Goal: Task Accomplishment & Management: Use online tool/utility

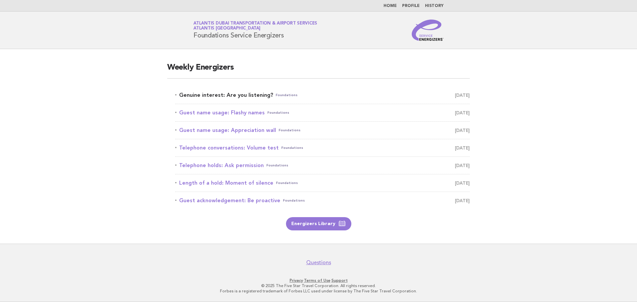
click at [232, 94] on link "Genuine interest: Are you listening? Foundations August 16" at bounding box center [322, 95] width 295 height 9
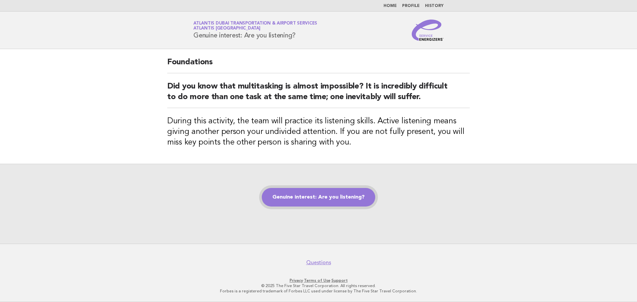
click at [294, 191] on link "Genuine interest: Are you listening?" at bounding box center [318, 197] width 113 height 19
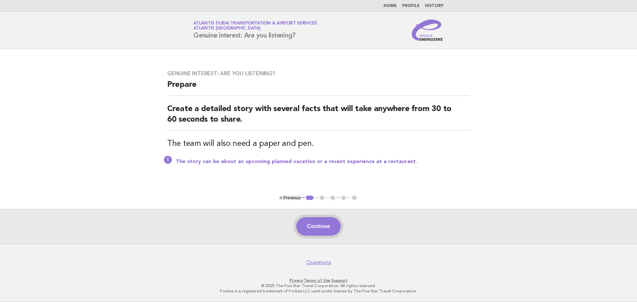
click at [326, 232] on button "Continue" at bounding box center [318, 226] width 44 height 19
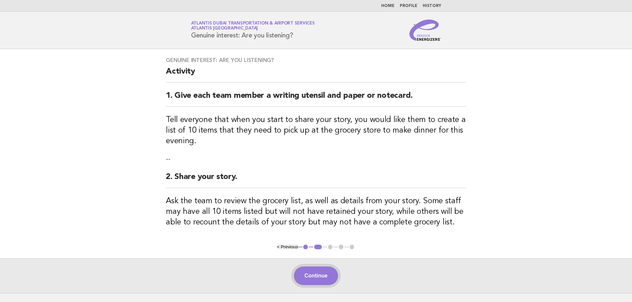
click at [316, 275] on button "Continue" at bounding box center [316, 276] width 44 height 19
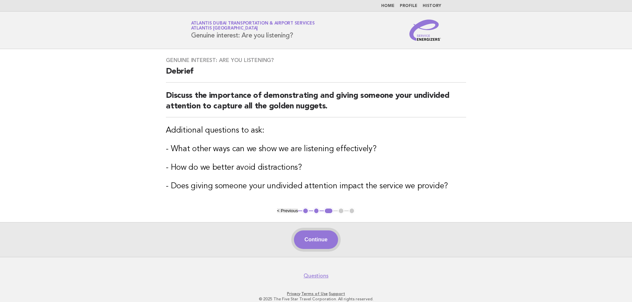
click at [298, 238] on button "Continue" at bounding box center [316, 240] width 44 height 19
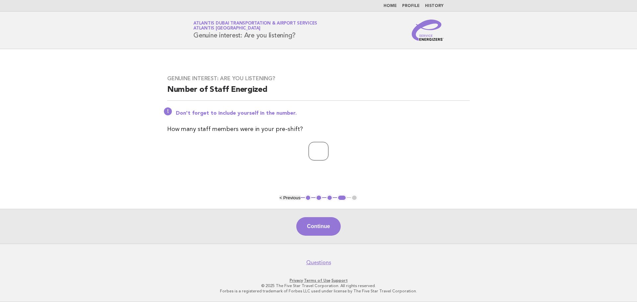
click at [329, 149] on input "*" at bounding box center [319, 151] width 20 height 19
type input "*"
click at [329, 149] on input "*" at bounding box center [319, 151] width 20 height 19
click at [315, 228] on button "Continue" at bounding box center [318, 226] width 44 height 19
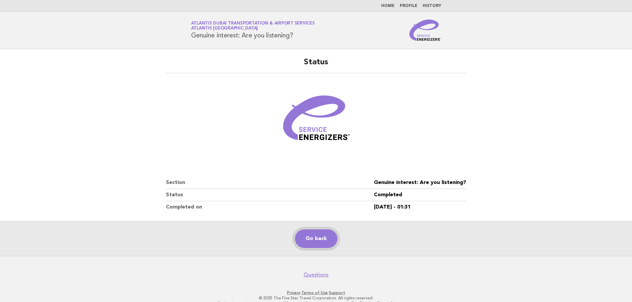
click at [320, 236] on link "Go back" at bounding box center [316, 239] width 42 height 19
